Goal: Information Seeking & Learning: Learn about a topic

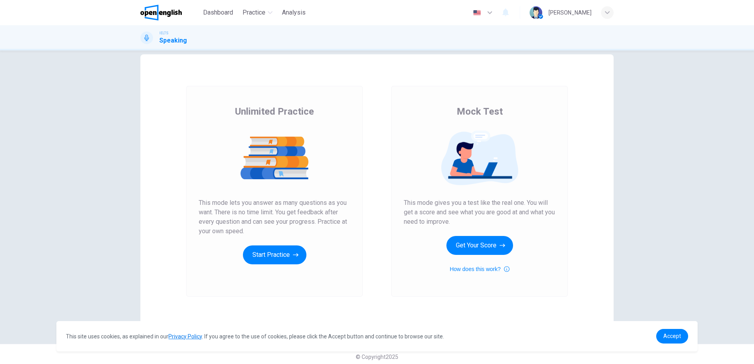
scroll to position [17, 0]
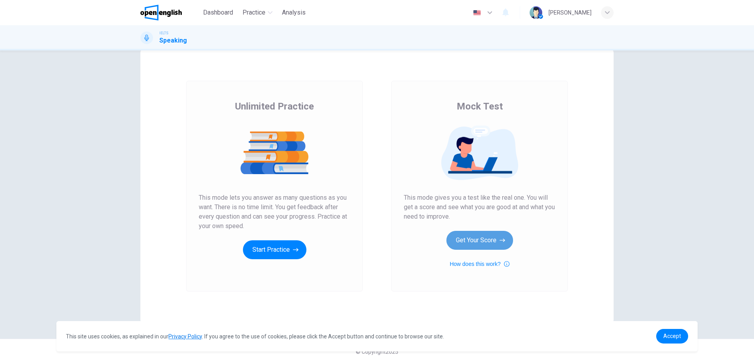
click at [495, 240] on button "Get Your Score" at bounding box center [479, 240] width 67 height 19
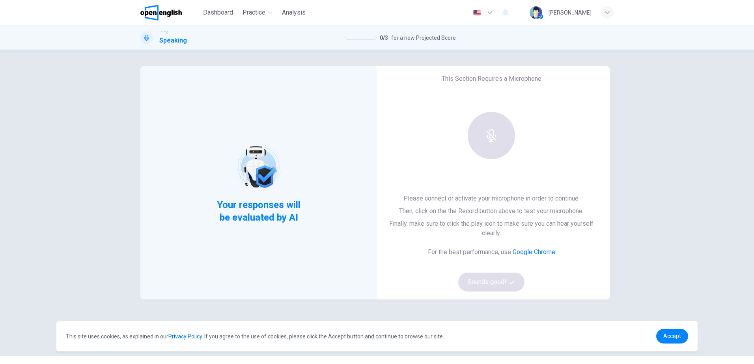
click at [247, 214] on span "Your responses will be evaluated by AI" at bounding box center [259, 211] width 96 height 25
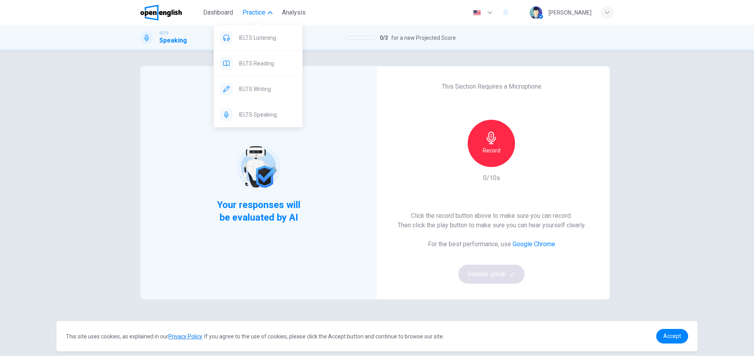
drag, startPoint x: 264, startPoint y: 35, endPoint x: 423, endPoint y: 45, distance: 159.2
click at [264, 35] on span "IELTS Listening" at bounding box center [267, 37] width 57 height 9
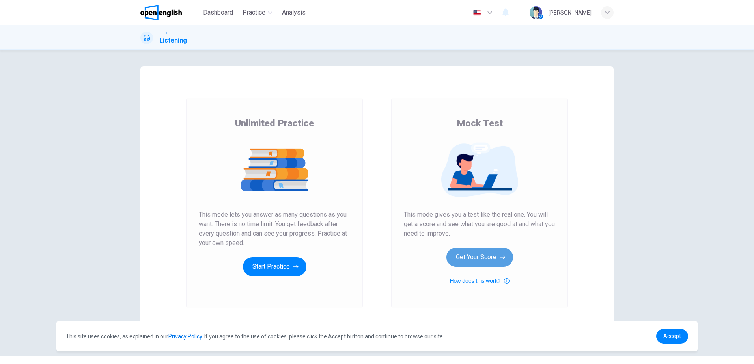
click at [480, 258] on button "Get Your Score" at bounding box center [479, 257] width 67 height 19
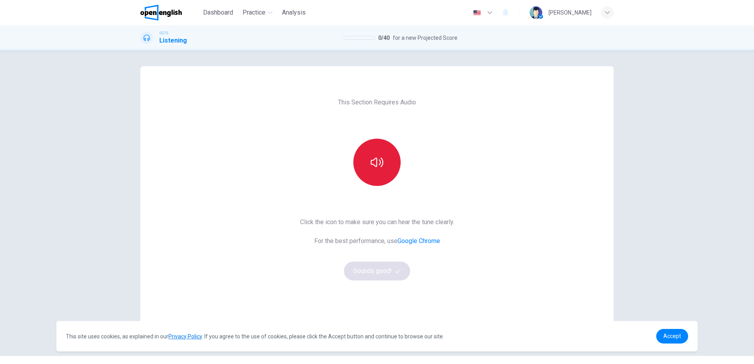
click at [375, 160] on icon "button" at bounding box center [377, 162] width 13 height 13
click at [384, 273] on button "Sounds good!" at bounding box center [377, 271] width 66 height 19
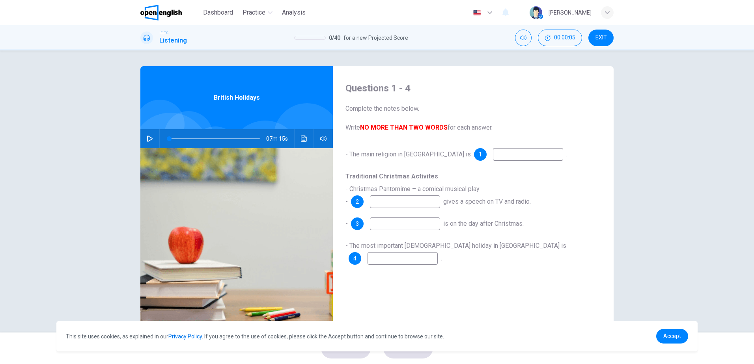
click at [147, 140] on icon "button" at bounding box center [150, 139] width 6 height 6
click at [493, 154] on input at bounding box center [528, 154] width 70 height 13
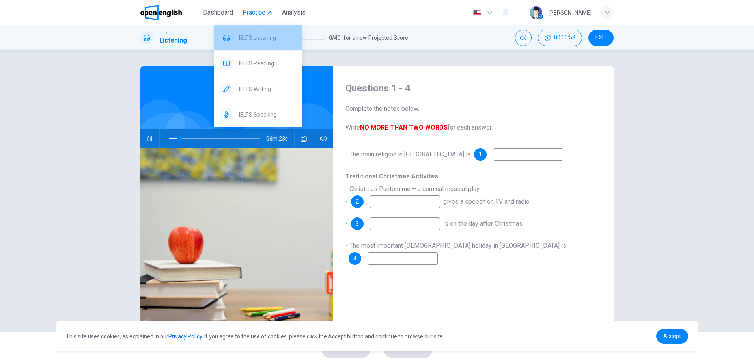
click at [261, 39] on span "IELTS Listening" at bounding box center [267, 37] width 57 height 9
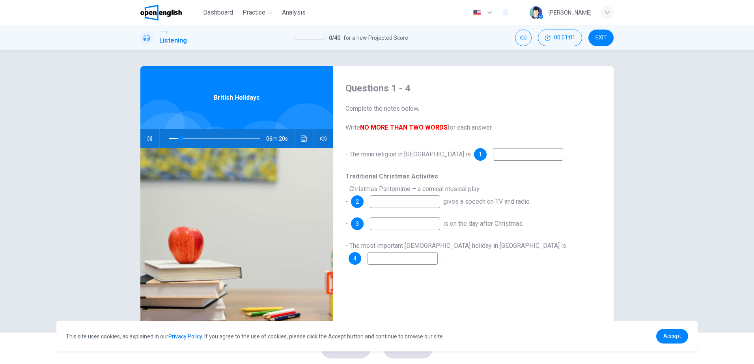
type input "**"
click at [156, 14] on img at bounding box center [160, 13] width 41 height 16
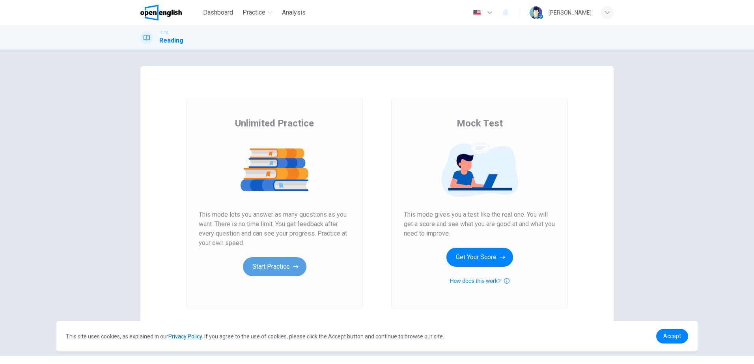
click at [283, 269] on button "Start Practice" at bounding box center [274, 266] width 63 height 19
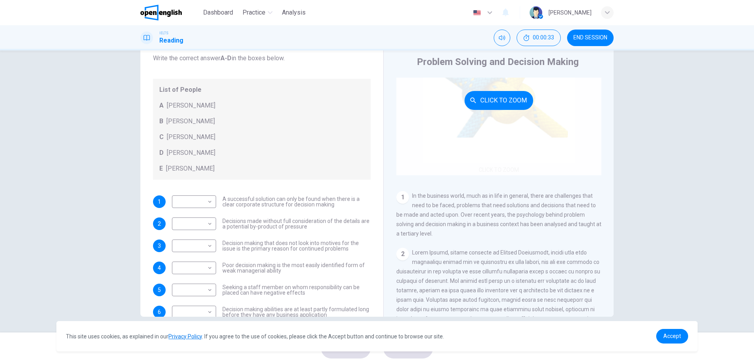
scroll to position [118, 0]
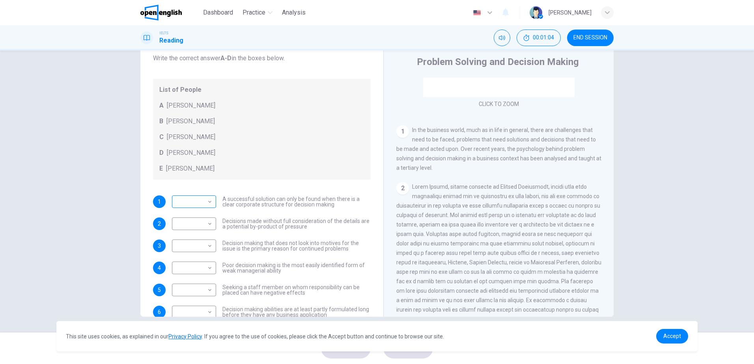
click at [209, 203] on body "This site uses cookies, as explained in our Privacy Policy . If you agree to th…" at bounding box center [377, 182] width 754 height 364
click at [209, 203] on div at bounding box center [377, 182] width 754 height 364
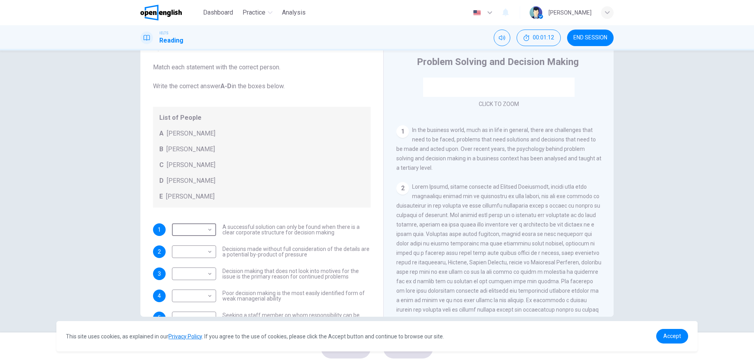
scroll to position [0, 0]
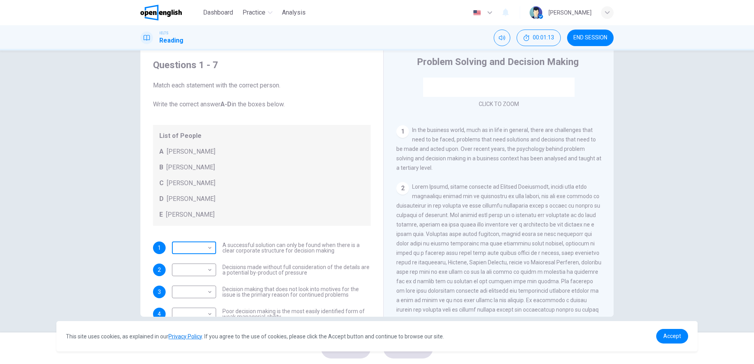
click at [207, 248] on body "This site uses cookies, as explained in our Privacy Policy . If you agree to th…" at bounding box center [377, 182] width 754 height 364
click at [186, 272] on li "B" at bounding box center [192, 273] width 44 height 13
type input "*"
click at [186, 266] on body "This site uses cookies, as explained in our Privacy Policy . If you agree to th…" at bounding box center [377, 182] width 754 height 364
click at [181, 283] on li "A" at bounding box center [192, 282] width 44 height 13
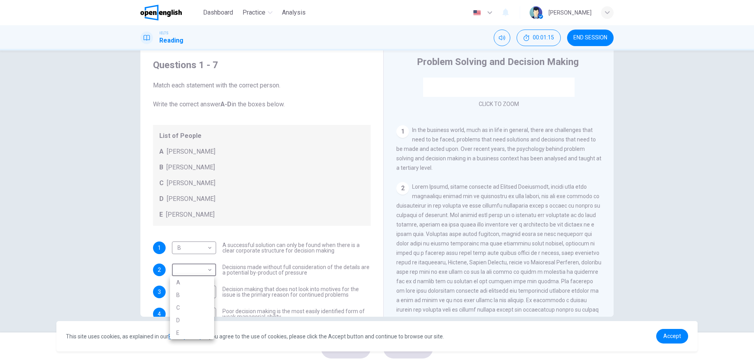
type input "*"
click at [186, 293] on body "This site uses cookies, as explained in our Privacy Policy . If you agree to th…" at bounding box center [377, 182] width 754 height 364
click at [182, 299] on li "A" at bounding box center [192, 301] width 44 height 13
type input "*"
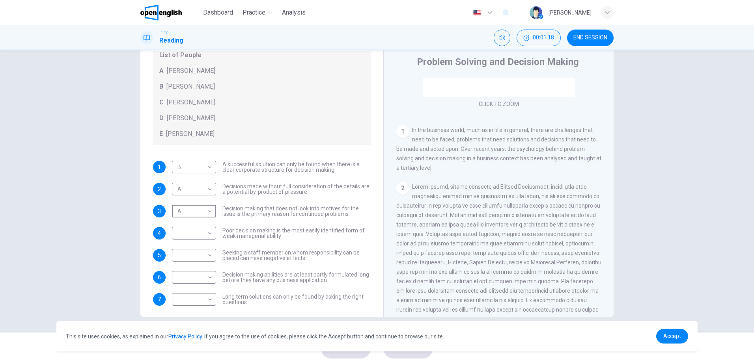
scroll to position [86, 0]
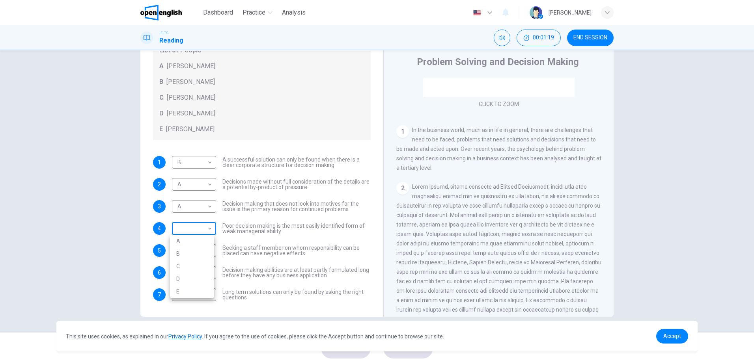
click at [185, 233] on body "This site uses cookies, as explained in our Privacy Policy . If you agree to th…" at bounding box center [377, 182] width 754 height 364
click at [184, 265] on li "C" at bounding box center [192, 266] width 44 height 13
type input "*"
click at [186, 253] on body "This site uses cookies, as explained in our Privacy Policy . If you agree to th…" at bounding box center [377, 182] width 754 height 364
click at [178, 299] on li "D" at bounding box center [192, 301] width 44 height 13
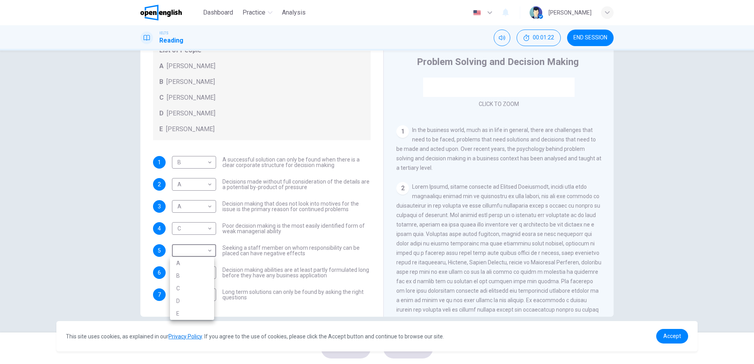
type input "*"
click at [189, 274] on body "This site uses cookies, as explained in our Privacy Policy . If you agree to th…" at bounding box center [377, 182] width 754 height 364
click at [181, 337] on li "E" at bounding box center [192, 336] width 44 height 13
type input "*"
click at [187, 296] on body "This site uses cookies, as explained in our Privacy Policy . If you agree to th…" at bounding box center [377, 182] width 754 height 364
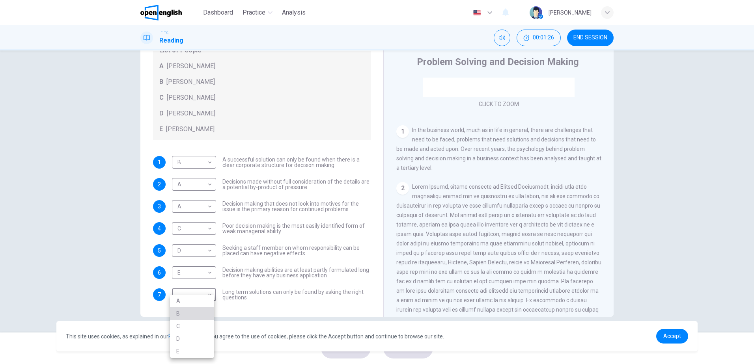
click at [179, 313] on li "B" at bounding box center [192, 313] width 44 height 13
type input "*"
click at [669, 336] on span "Accept" at bounding box center [672, 336] width 18 height 6
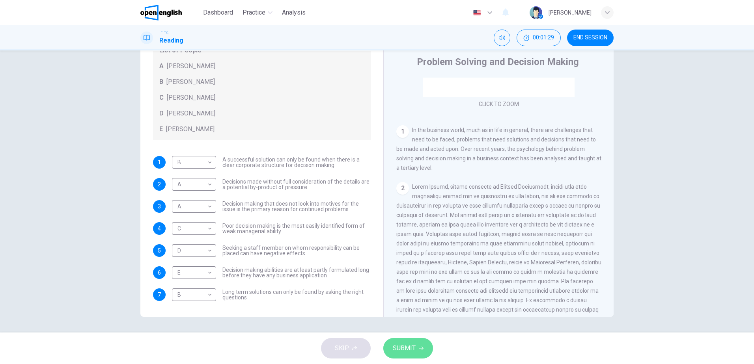
click at [396, 347] on span "SUBMIT" at bounding box center [404, 348] width 23 height 11
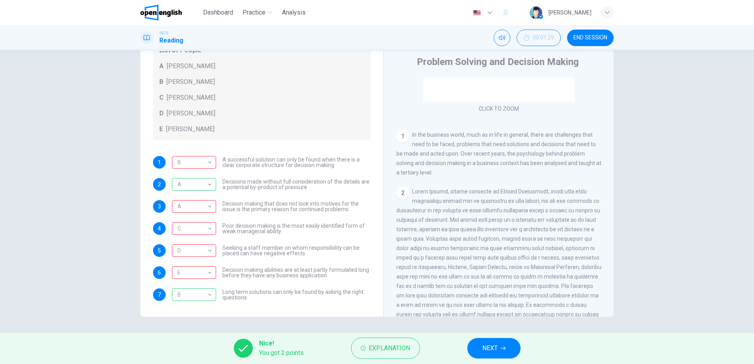
scroll to position [118, 0]
click at [391, 349] on span "Explanation" at bounding box center [389, 348] width 41 height 11
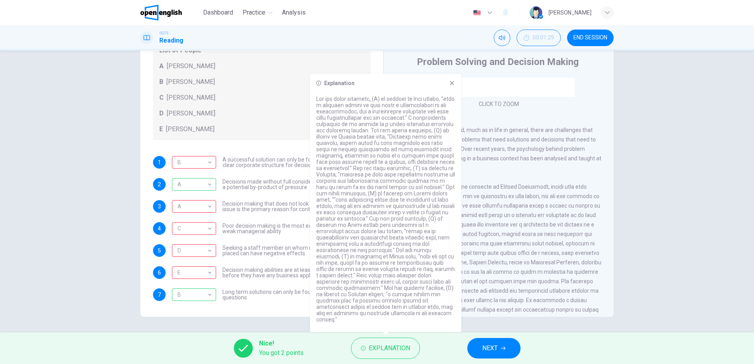
click at [452, 86] on icon at bounding box center [452, 83] width 6 height 6
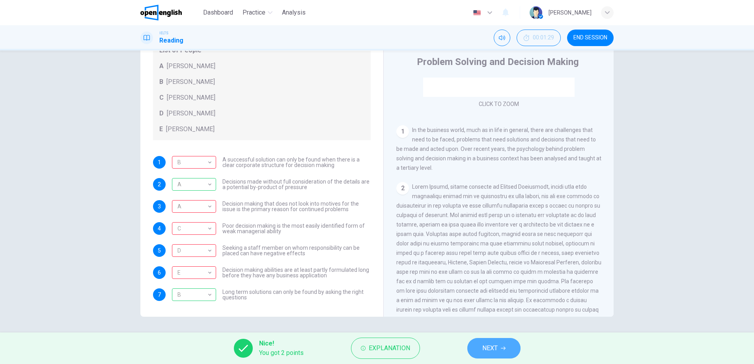
click at [498, 348] on span "NEXT" at bounding box center [489, 348] width 15 height 11
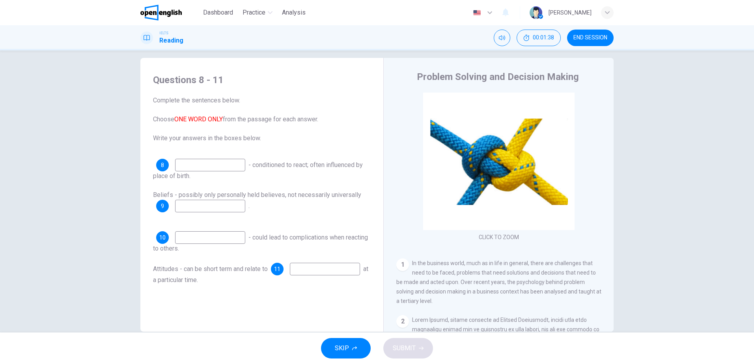
scroll to position [0, 0]
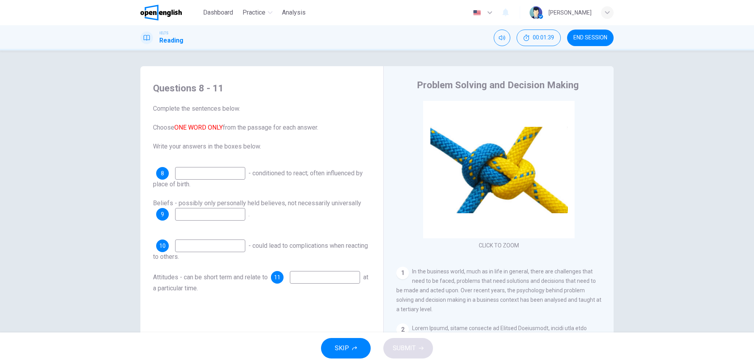
drag, startPoint x: 157, startPoint y: 10, endPoint x: 413, endPoint y: 44, distance: 258.1
click at [157, 10] on img at bounding box center [160, 13] width 41 height 16
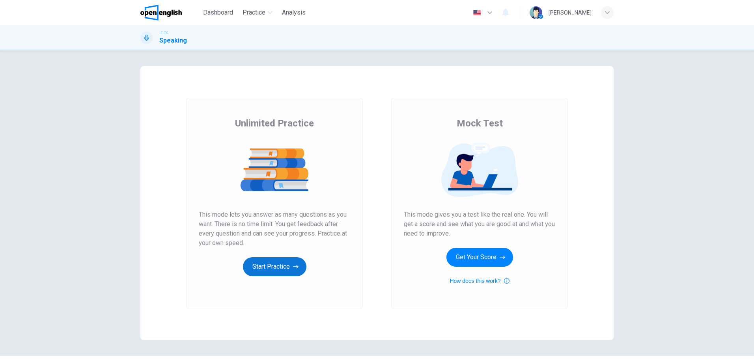
click at [285, 268] on button "Start Practice" at bounding box center [274, 266] width 63 height 19
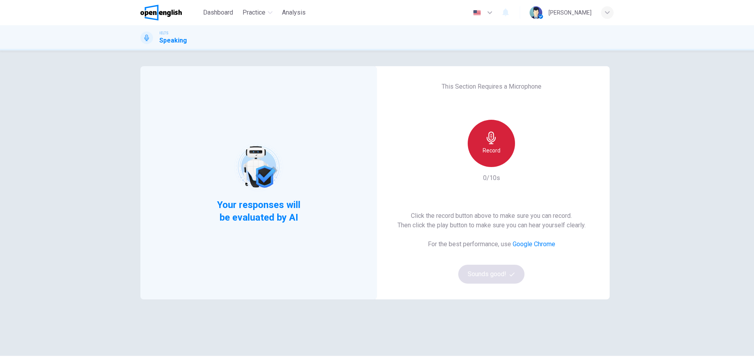
click at [486, 155] on h6 "Record" at bounding box center [492, 150] width 18 height 9
click at [290, 210] on span "Your responses will be evaluated by AI" at bounding box center [259, 211] width 96 height 25
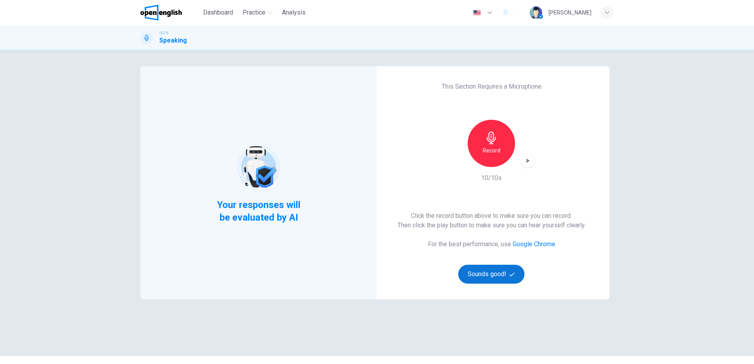
click at [482, 275] on button "Sounds good!" at bounding box center [491, 274] width 66 height 19
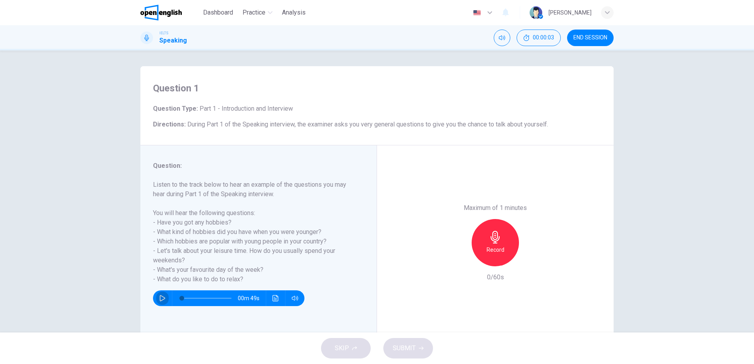
click at [160, 297] on icon "button" at bounding box center [162, 298] width 6 height 6
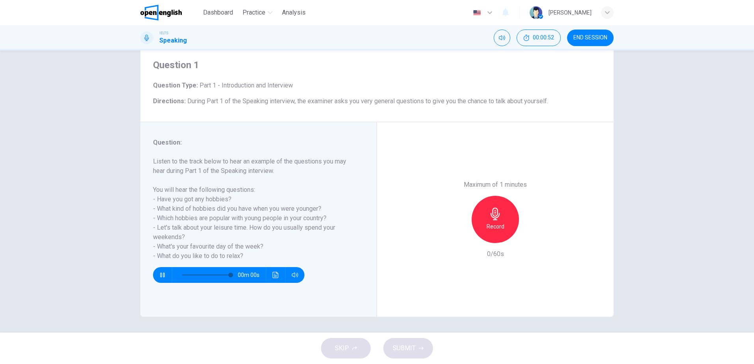
type input "*"
click at [491, 219] on icon "button" at bounding box center [495, 214] width 13 height 13
click at [489, 218] on icon "button" at bounding box center [495, 214] width 13 height 13
click at [335, 351] on div "SKIP SUBMIT" at bounding box center [377, 349] width 754 height 32
click at [154, 12] on img at bounding box center [160, 13] width 41 height 16
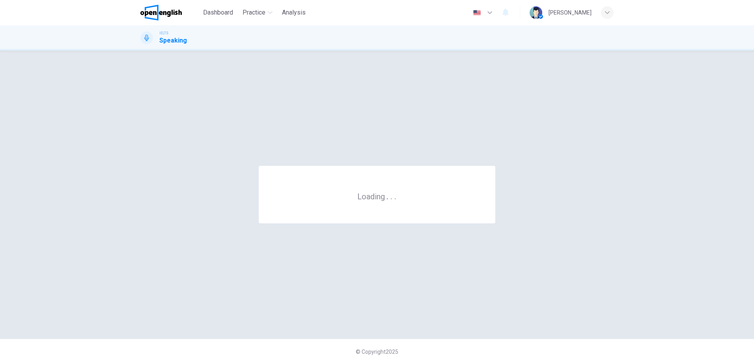
scroll to position [0, 0]
